Goal: Check status: Check status

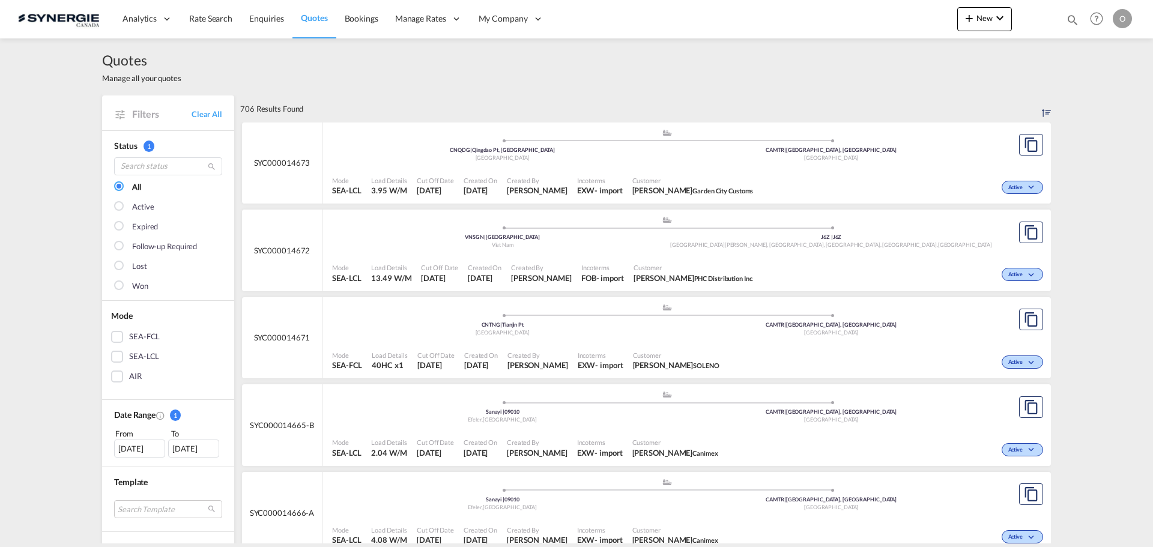
click at [1070, 20] on md-icon "icon-magnify" at bounding box center [1072, 19] width 13 height 13
drag, startPoint x: 878, startPoint y: 22, endPoint x: 884, endPoint y: 26, distance: 7.7
click at [878, 22] on select "Bookings Quotes Enquiries" at bounding box center [881, 20] width 57 height 22
select select "Quotes"
click at [853, 9] on select "Bookings Quotes Enquiries" at bounding box center [881, 20] width 57 height 22
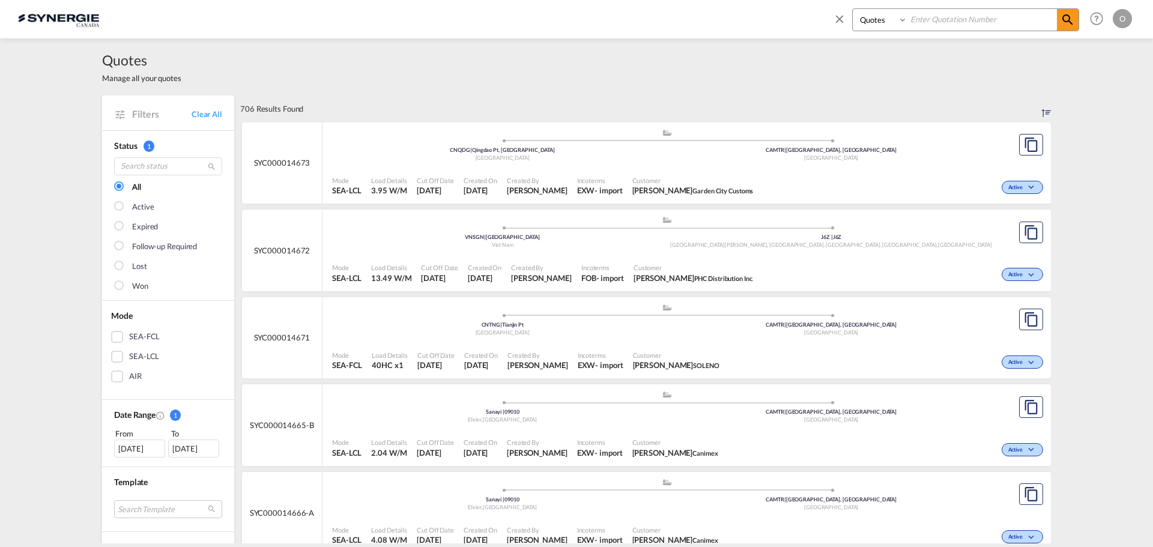
click at [938, 22] on input at bounding box center [983, 19] width 150 height 21
paste input "SYC000013871"
type input "SYC000013871"
click at [1069, 19] on md-icon "icon-magnify" at bounding box center [1068, 20] width 14 height 14
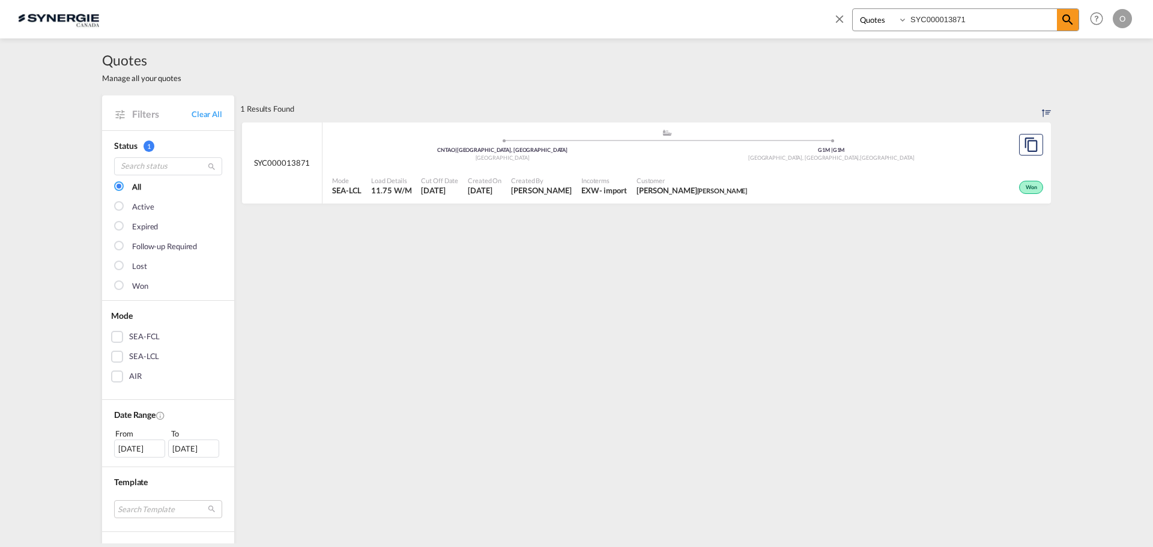
click at [491, 188] on span "[DATE]" at bounding box center [485, 190] width 34 height 11
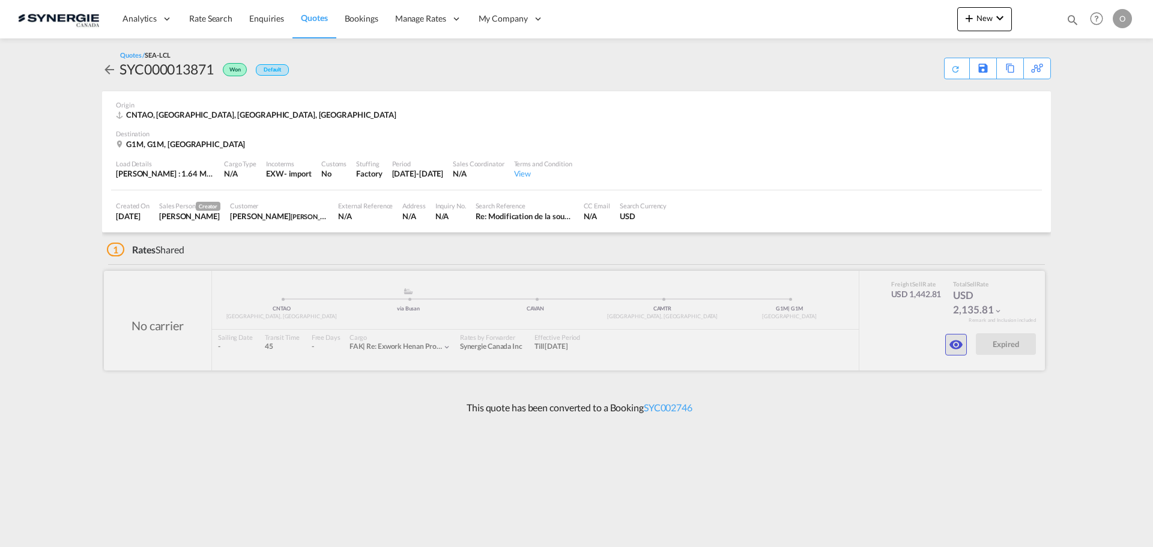
click at [953, 344] on md-icon "icon-eye" at bounding box center [956, 345] width 14 height 14
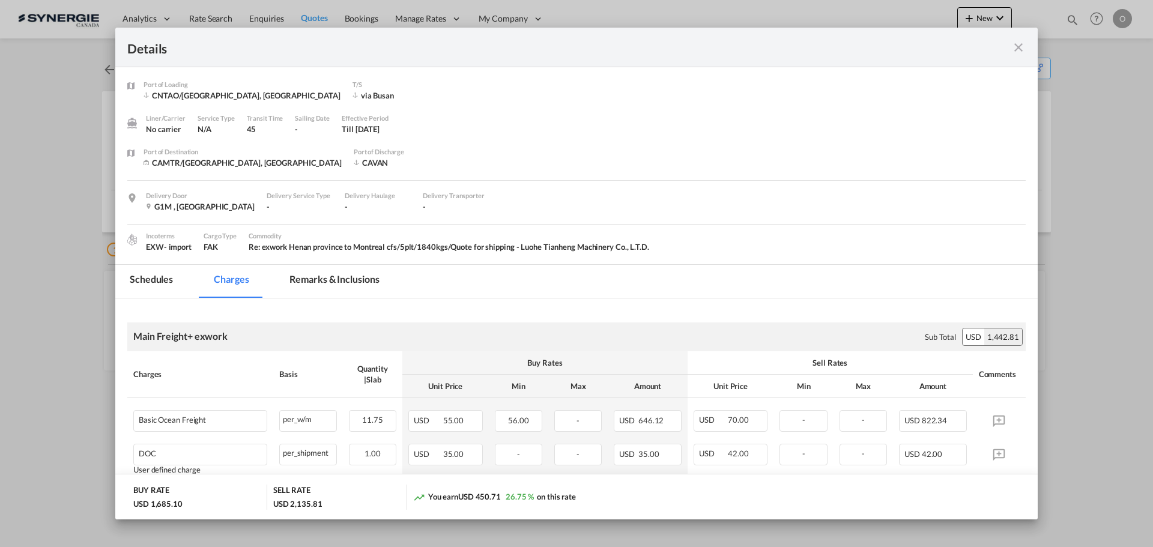
click at [348, 274] on md-tab-item "Remarks & Inclusions" at bounding box center [334, 281] width 118 height 33
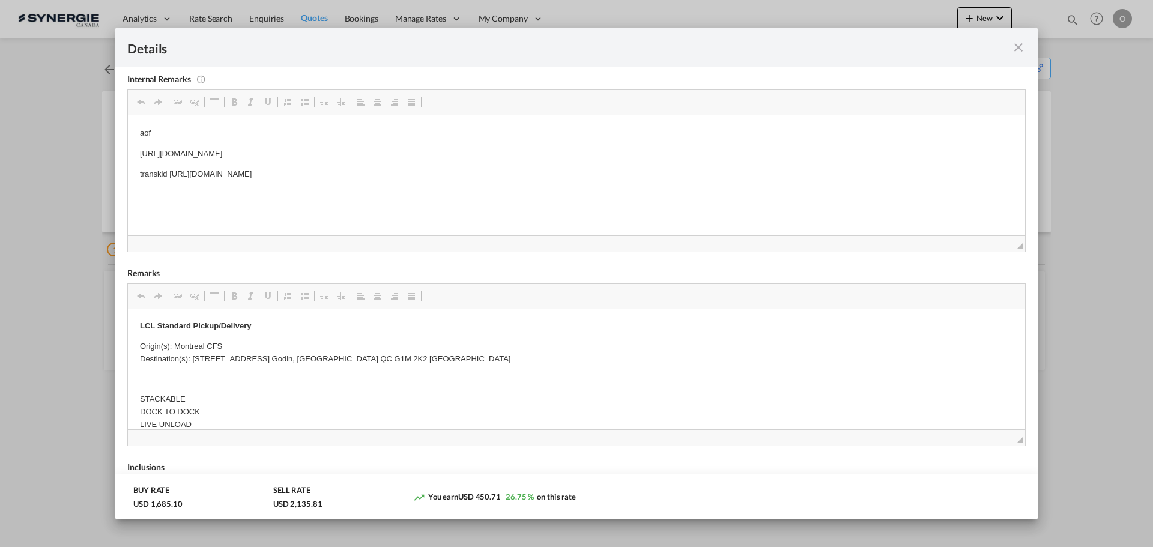
scroll to position [360, 0]
drag, startPoint x: 192, startPoint y: 358, endPoint x: 344, endPoint y: 354, distance: 151.4
drag, startPoint x: 362, startPoint y: 360, endPoint x: 194, endPoint y: 360, distance: 167.6
click at [194, 360] on p "Origin(s): Montreal CFS Destination(s): [STREET_ADDRESS] Godin, [GEOGRAPHIC_DAT…" at bounding box center [576, 352] width 873 height 25
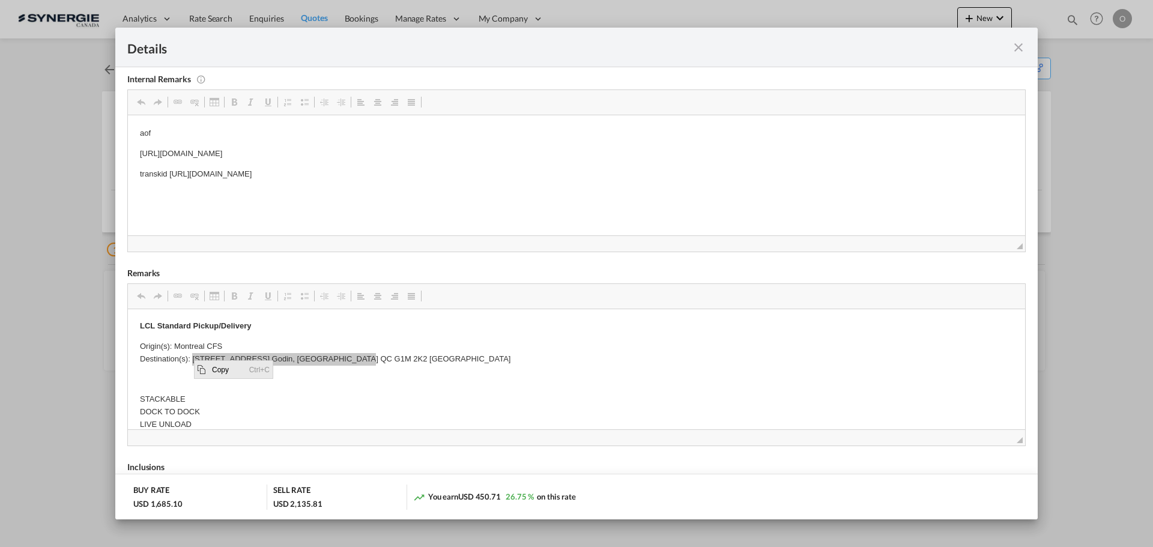
click at [226, 373] on span "Copy" at bounding box center [227, 368] width 37 height 17
copy p "[STREET_ADDRESS] Godin, [GEOGRAPHIC_DATA] QC G1M 2K2 [GEOGRAPHIC_DATA]"
click at [226, 373] on p "Editor, editor4" at bounding box center [576, 378] width 873 height 13
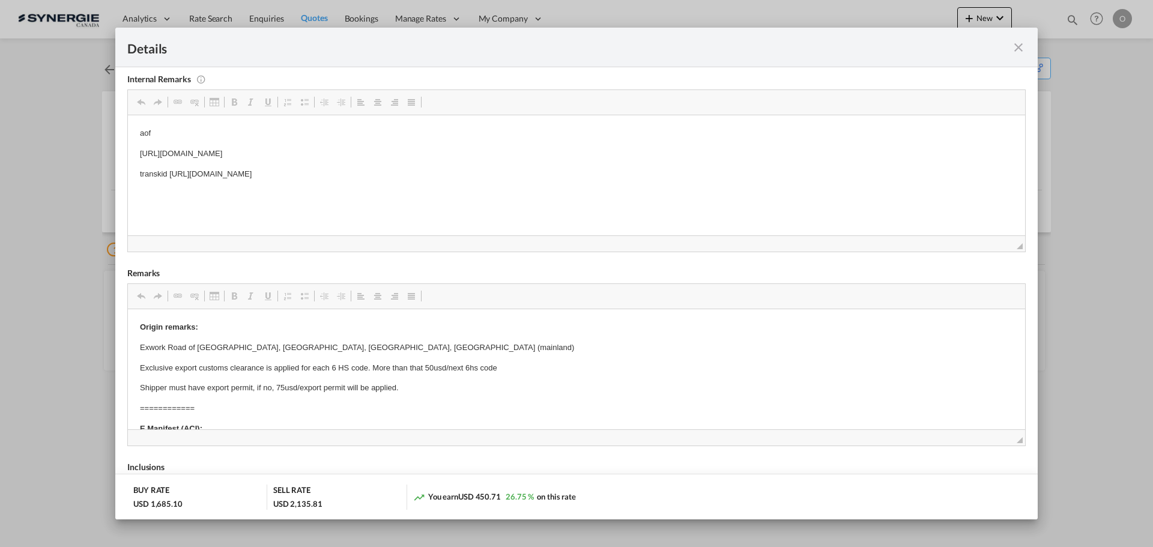
drag, startPoint x: 1016, startPoint y: 47, endPoint x: 853, endPoint y: 84, distance: 167.4
click at [1016, 47] on md-icon "icon-close fg-AAA8AD m-0 cursor" at bounding box center [1019, 47] width 14 height 14
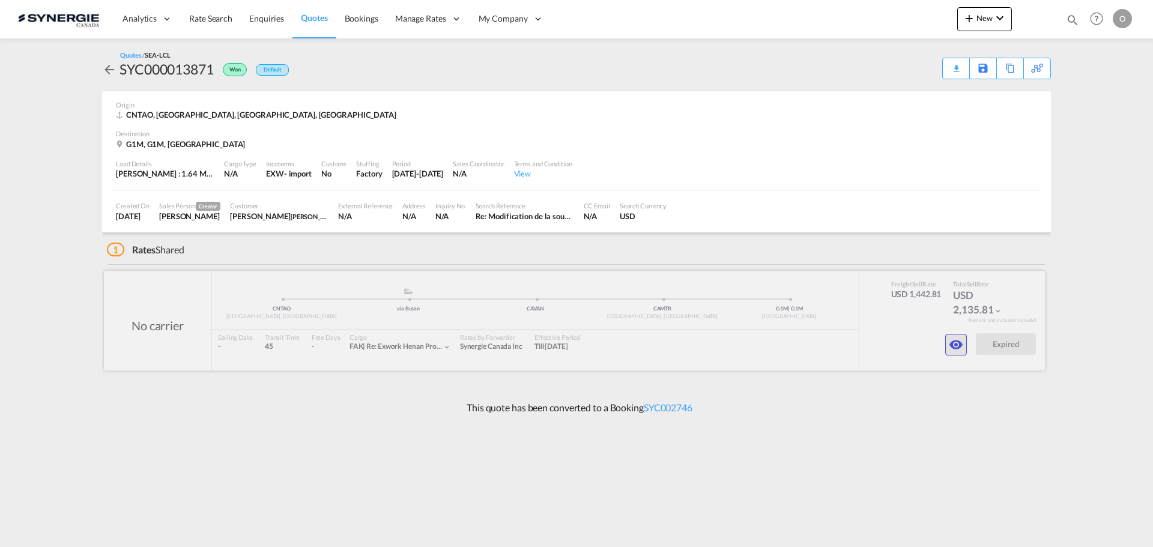
click at [952, 345] on md-icon "icon-eye" at bounding box center [956, 345] width 14 height 14
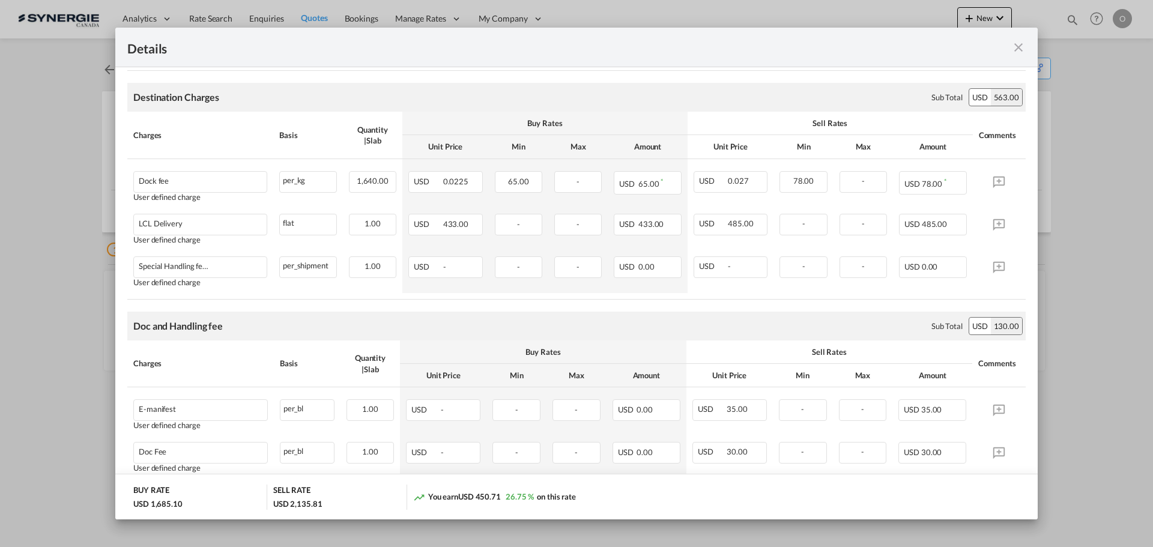
scroll to position [721, 0]
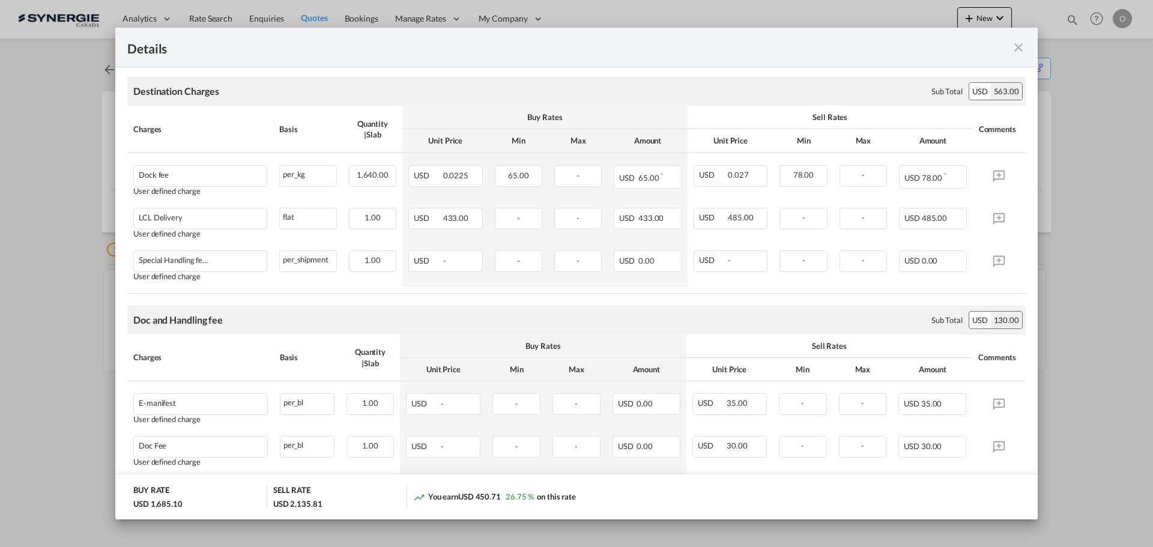
click at [1020, 46] on md-icon "icon-close fg-AAA8AD m-0 cursor" at bounding box center [1019, 47] width 14 height 14
